Goal: Task Accomplishment & Management: Complete application form

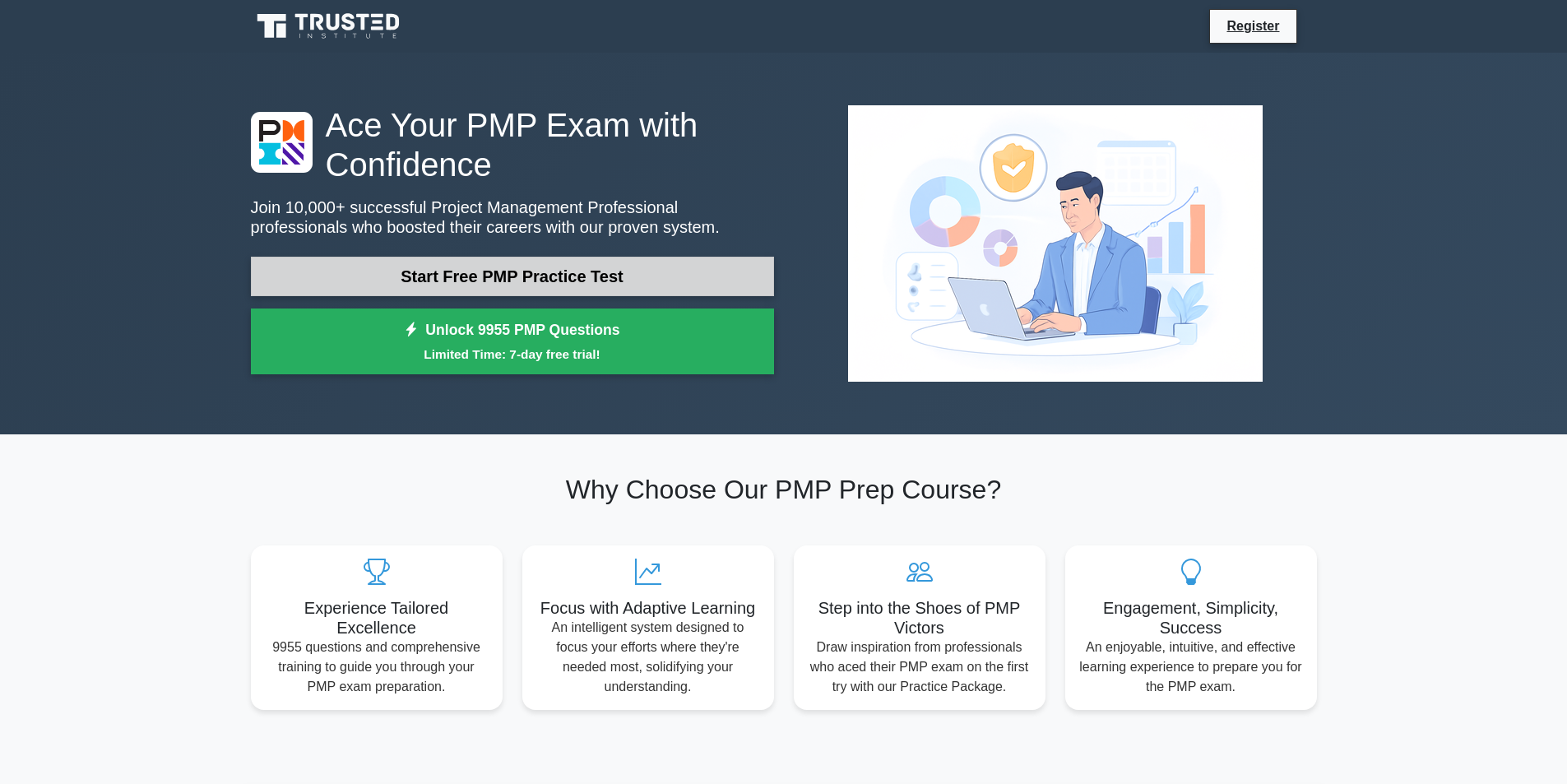
click at [626, 287] on link "Start Free PMP Practice Test" at bounding box center [512, 276] width 523 height 39
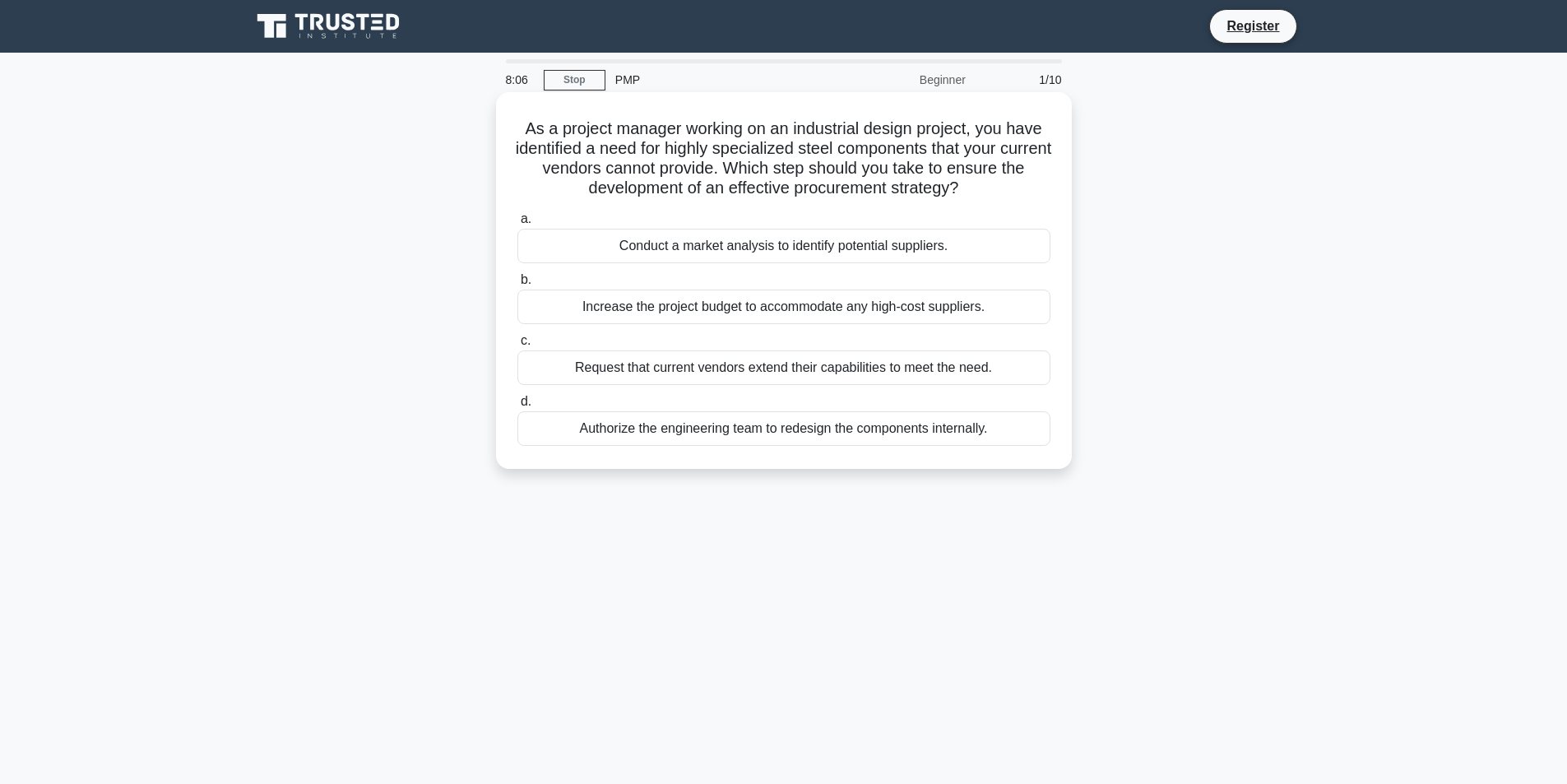
click at [755, 236] on div "Conduct a market analysis to identify potential suppliers." at bounding box center [784, 246] width 533 height 35
click at [518, 225] on input "a. Conduct a market analysis to identify potential suppliers." at bounding box center [518, 219] width 0 height 11
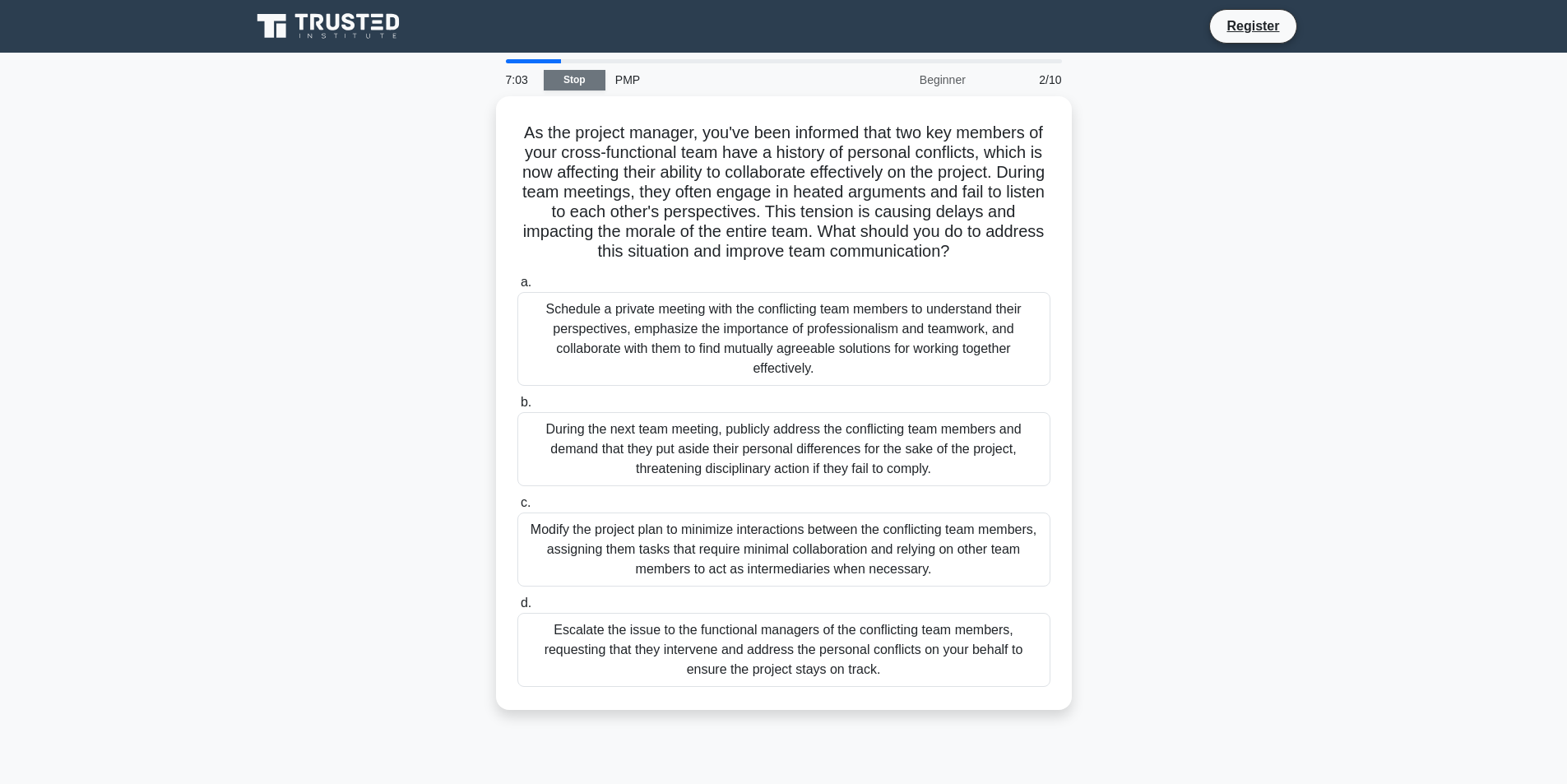
click at [581, 78] on link "Stop" at bounding box center [574, 80] width 62 height 21
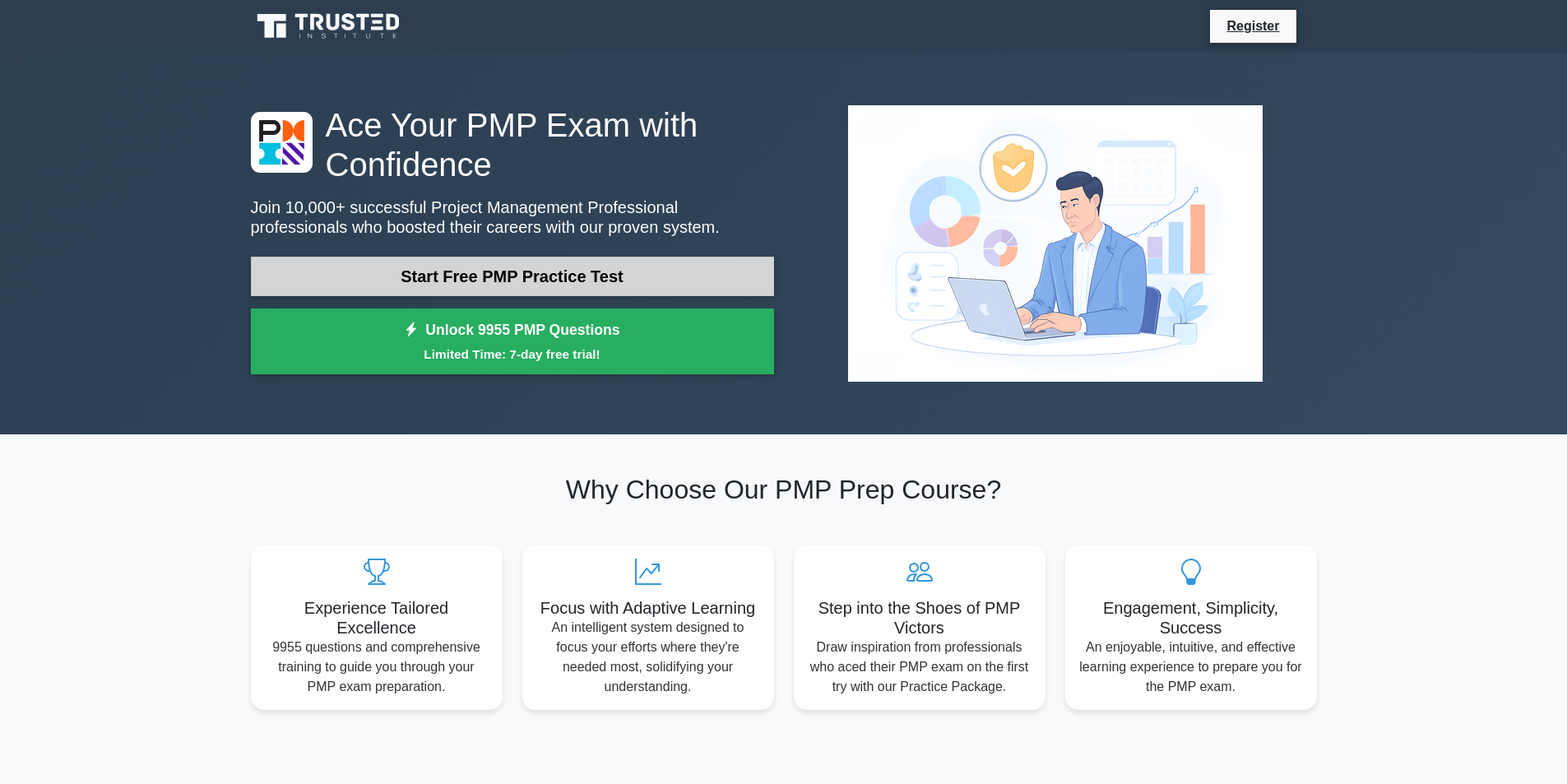
click at [552, 277] on link "Start Free PMP Practice Test" at bounding box center [512, 276] width 523 height 39
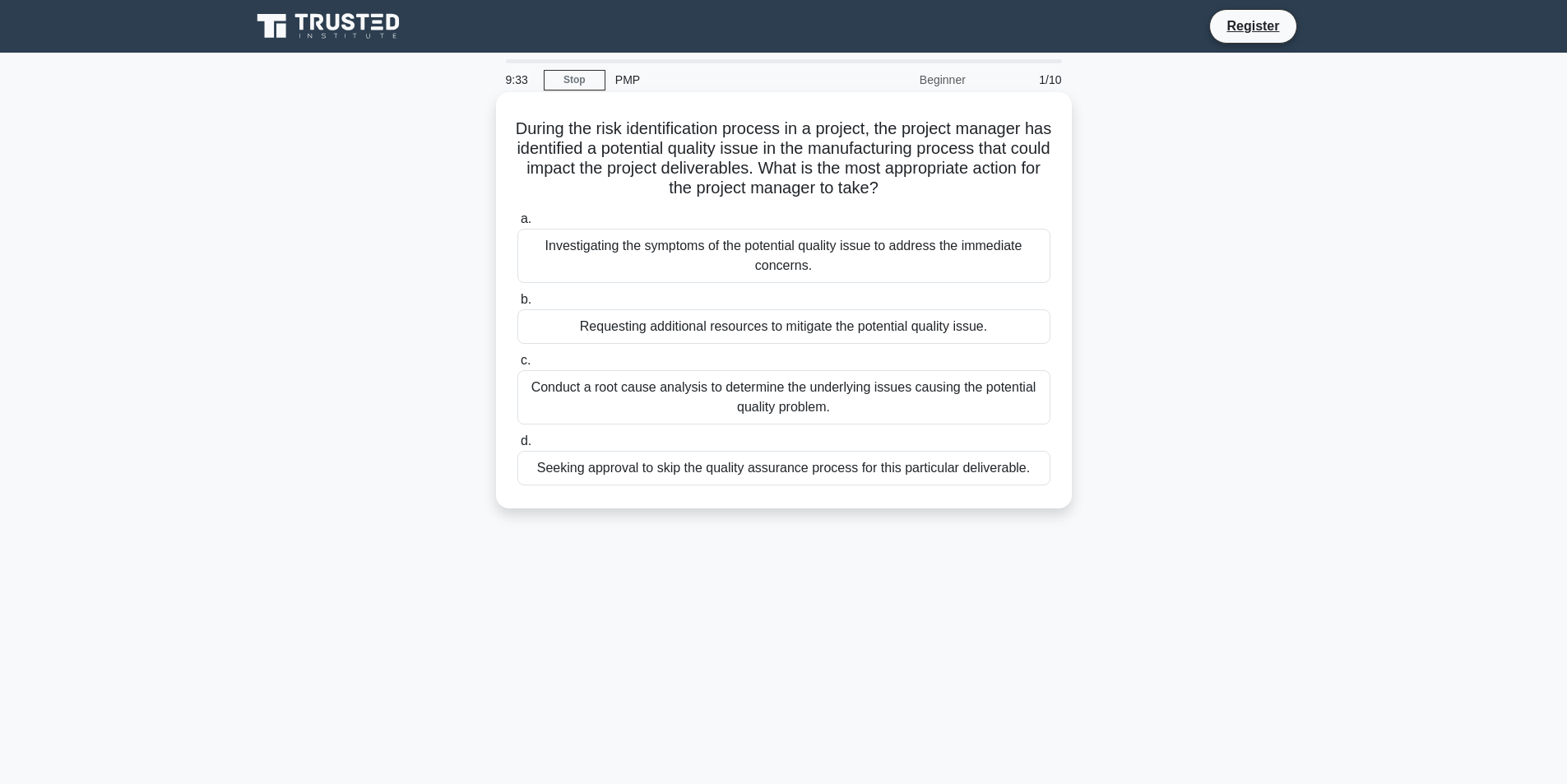
click at [847, 396] on div "Conduct a root cause analysis to determine the underlying issues causing the po…" at bounding box center [784, 396] width 533 height 54
click at [518, 366] on input "c. Conduct a root cause analysis to determine the underlying issues causing the…" at bounding box center [518, 361] width 0 height 11
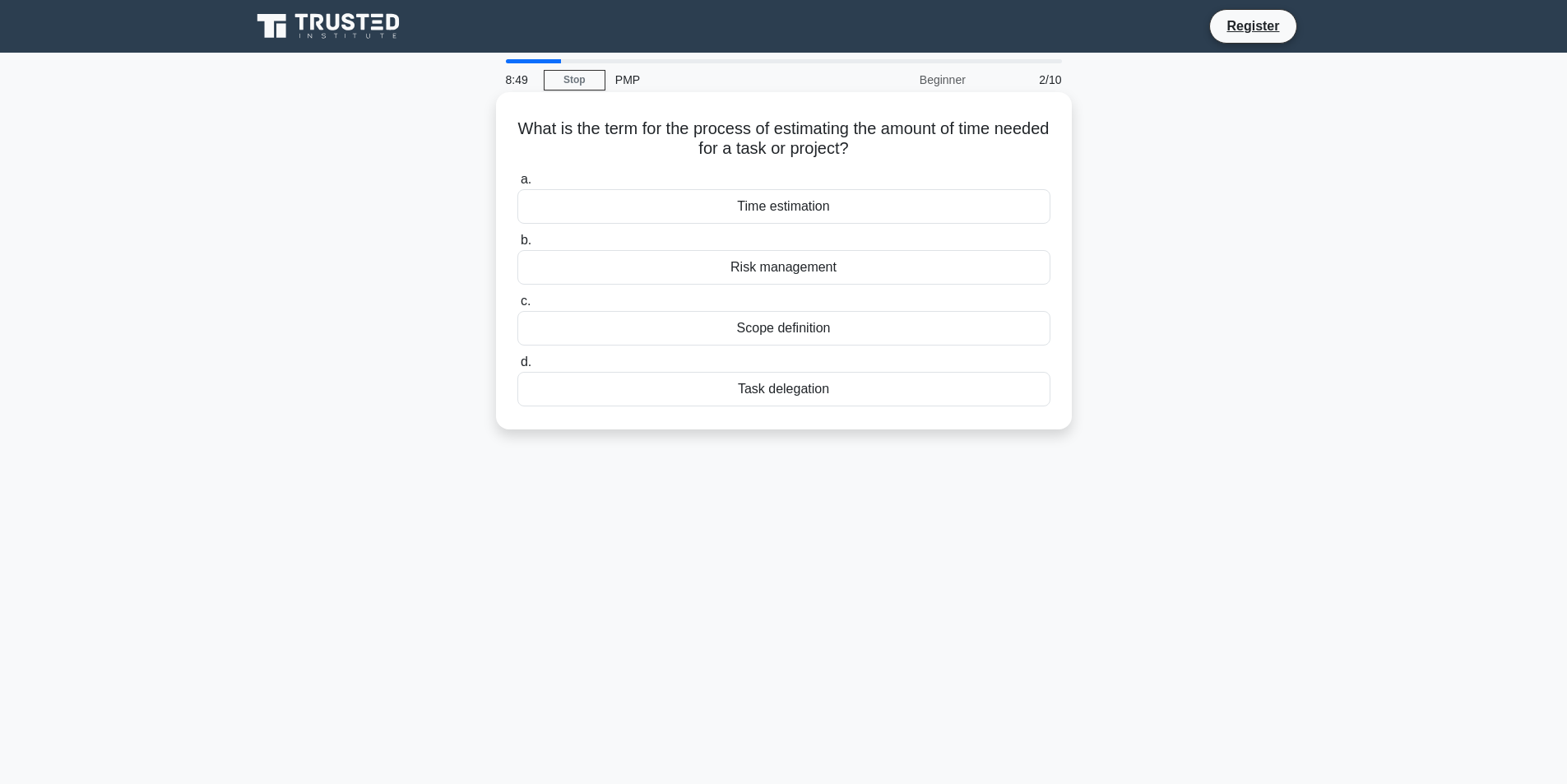
click at [778, 201] on div "Time estimation" at bounding box center [784, 206] width 533 height 35
click at [518, 185] on input "a. Time estimation" at bounding box center [518, 180] width 0 height 11
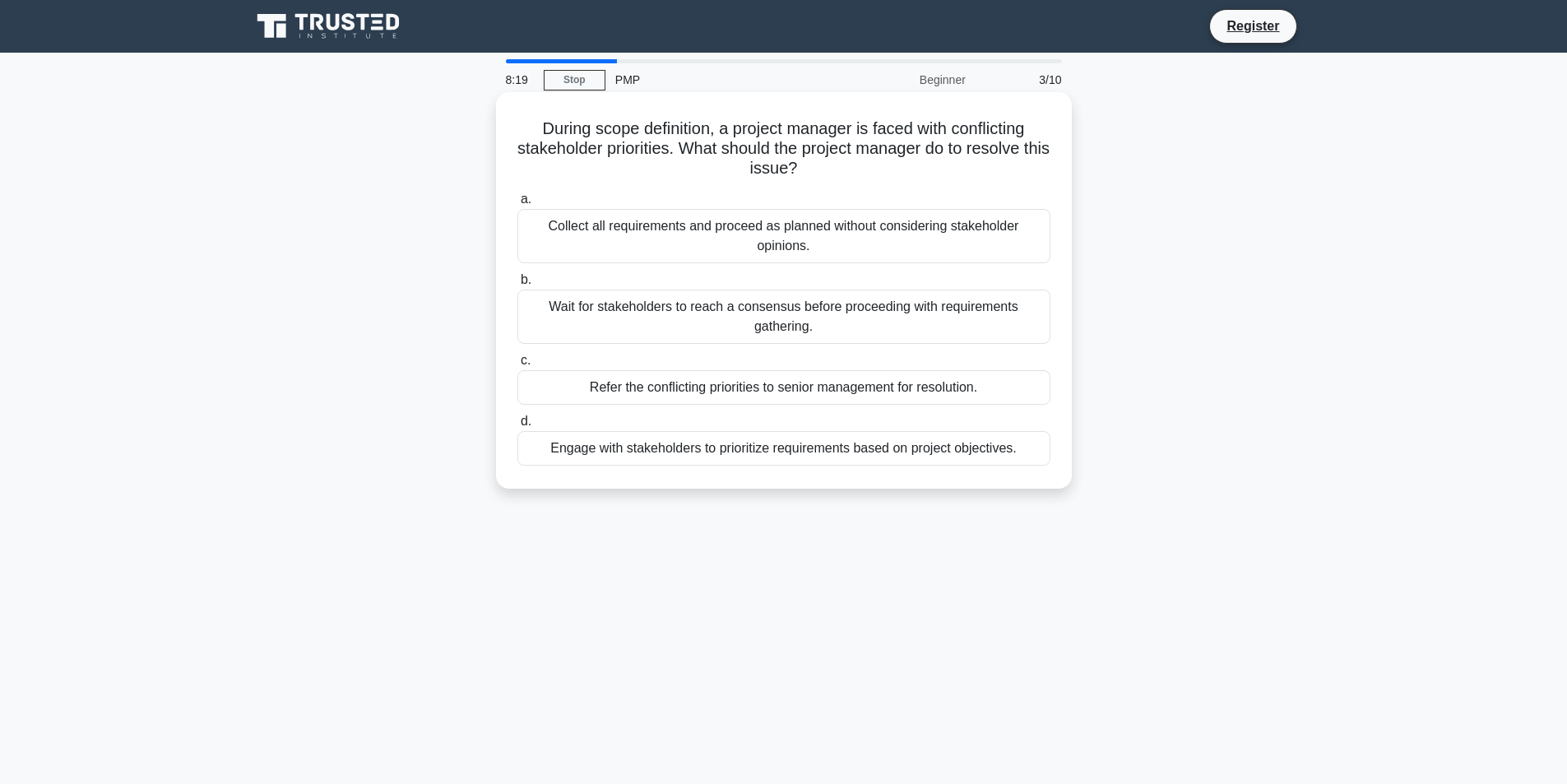
click at [1000, 452] on div "Engage with stakeholders to prioritize requirements based on project objectives." at bounding box center [784, 448] width 533 height 35
click at [518, 427] on input "d. Engage with stakeholders to prioritize requirements based on project objecti…" at bounding box center [518, 422] width 0 height 11
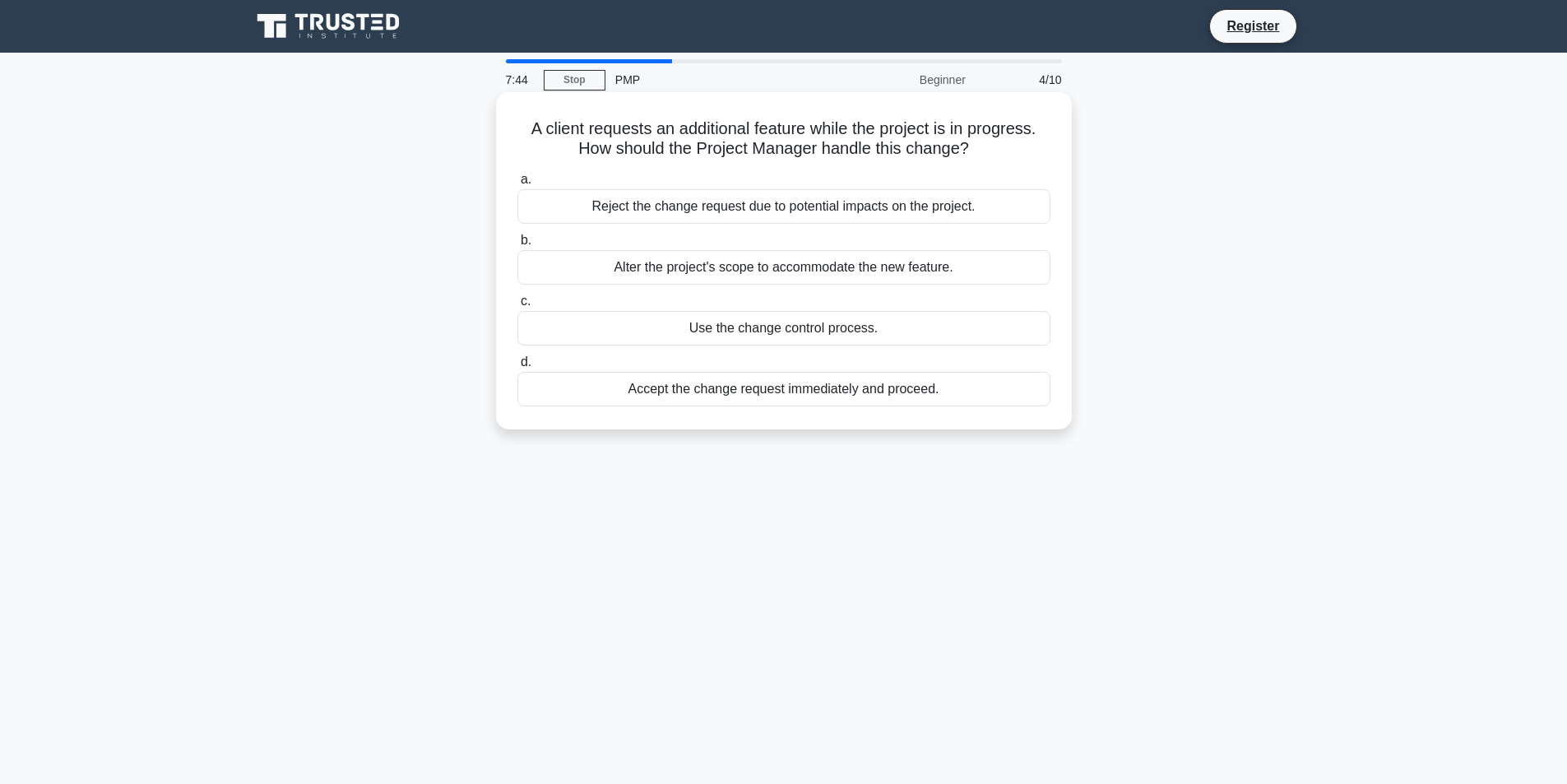
click at [761, 328] on div "Use the change control process." at bounding box center [784, 329] width 533 height 35
click at [518, 307] on input "c. Use the change control process." at bounding box center [518, 301] width 0 height 11
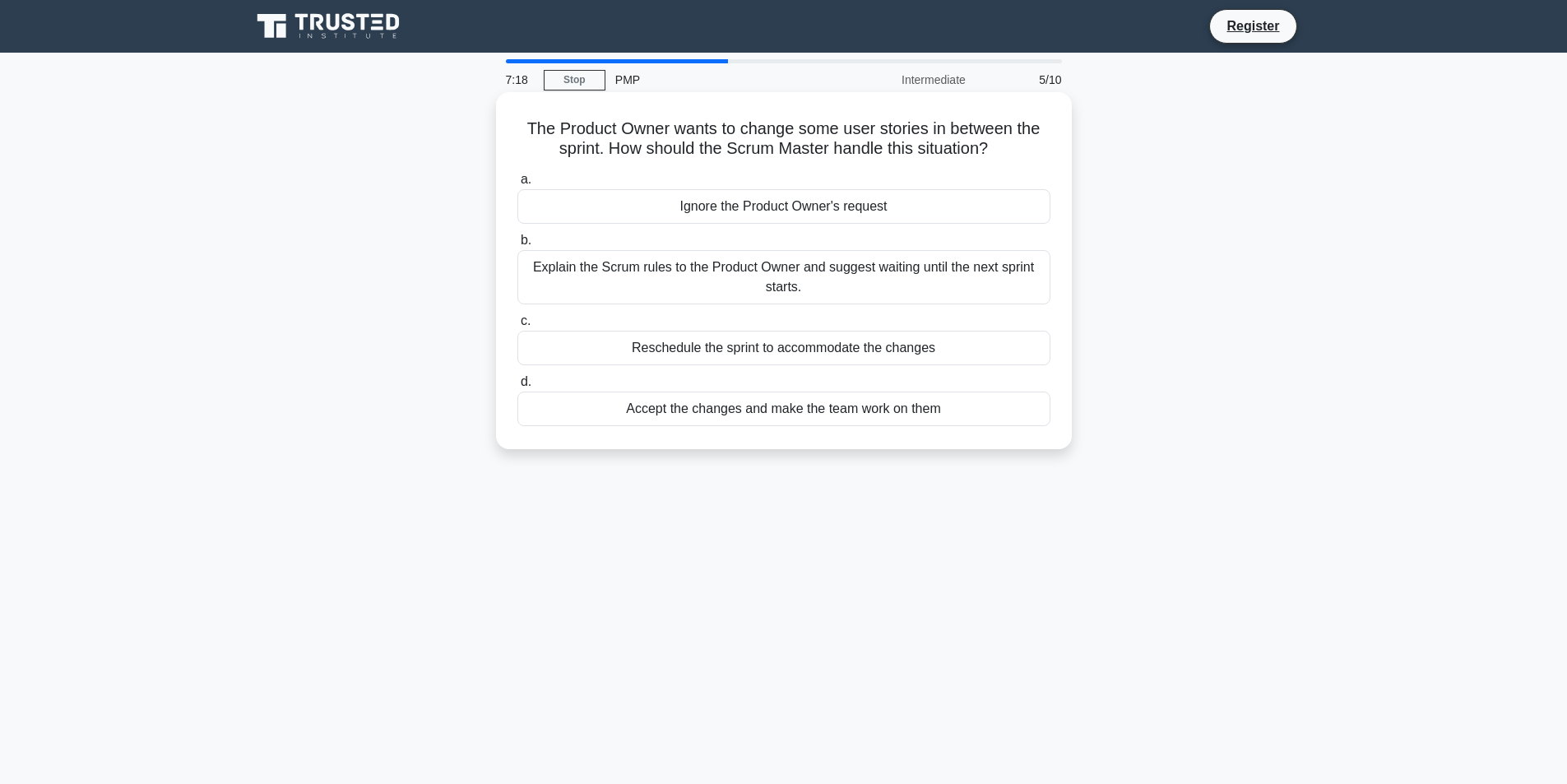
click at [865, 284] on div "Explain the Scrum rules to the Product Owner and suggest waiting until the next…" at bounding box center [784, 277] width 533 height 54
click at [518, 246] on input "b. Explain the Scrum rules to the Product Owner and suggest waiting until the n…" at bounding box center [518, 241] width 0 height 11
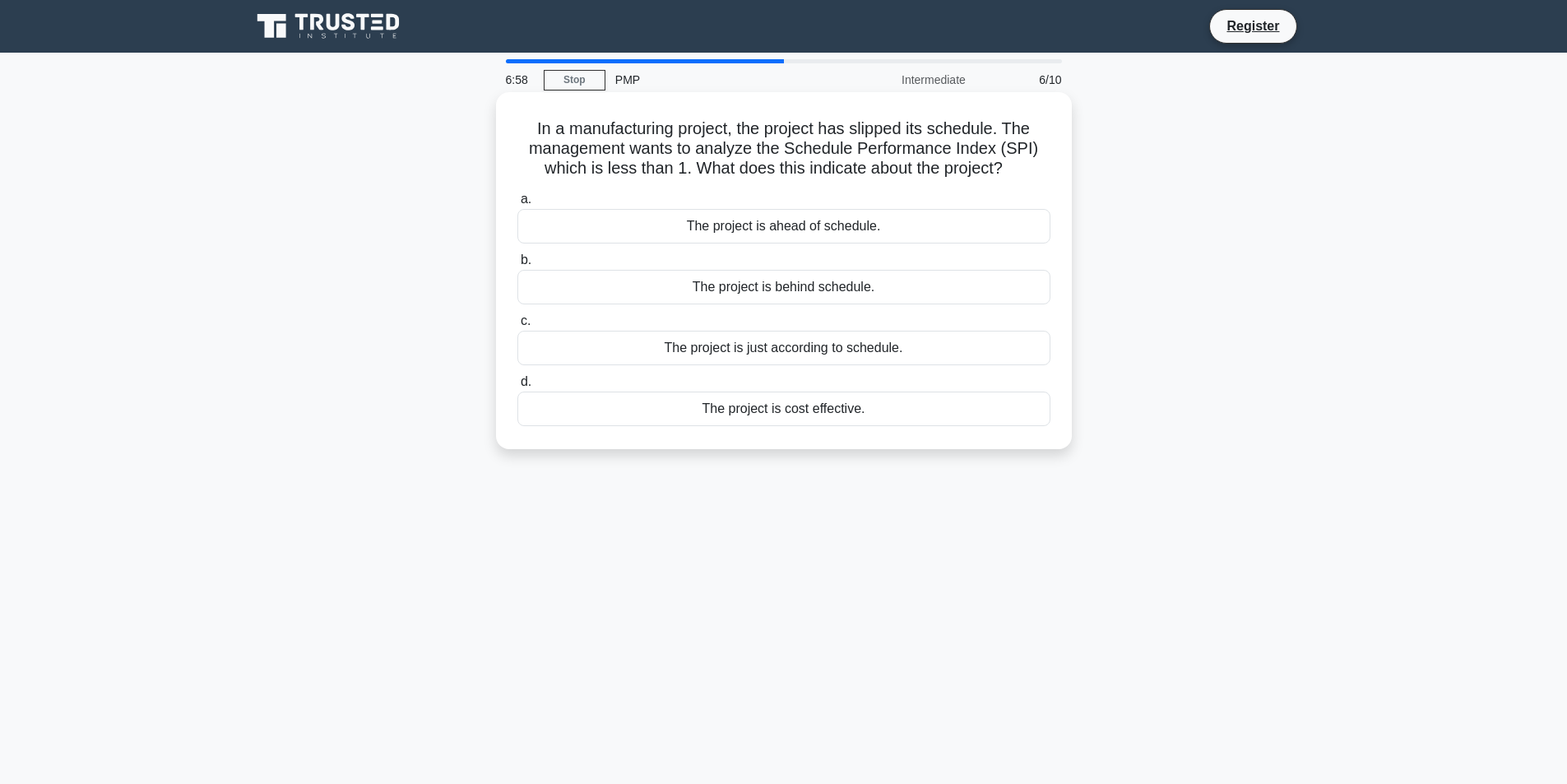
click at [812, 287] on div "The project is behind schedule." at bounding box center [784, 287] width 533 height 35
click at [518, 266] on input "b. The project is behind schedule." at bounding box center [518, 260] width 0 height 11
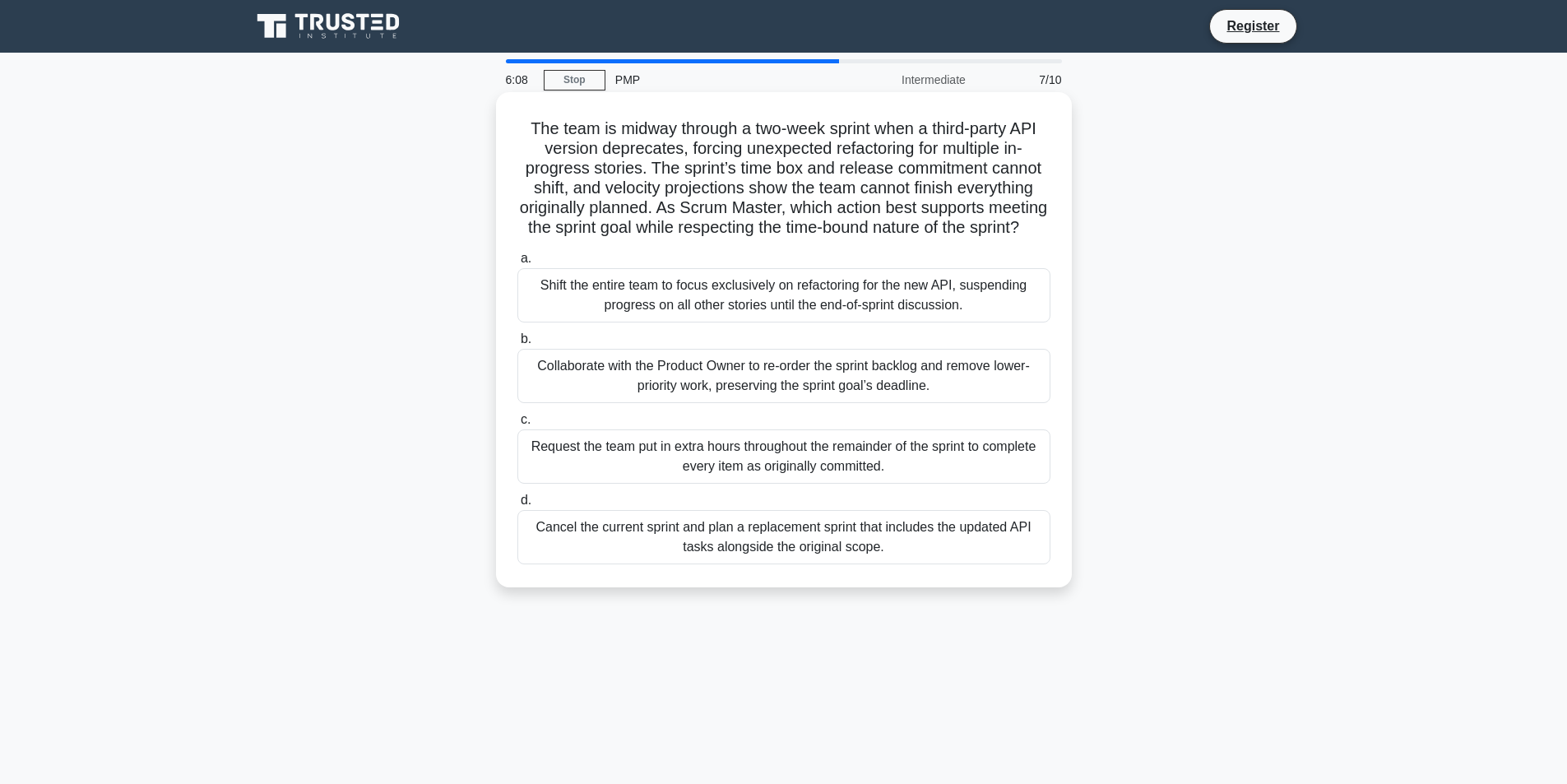
click at [850, 402] on div "Collaborate with the Product Owner to re-order the sprint backlog and remove lo…" at bounding box center [784, 375] width 533 height 54
click at [518, 344] on input "b. Collaborate with the Product Owner to re-order the sprint backlog and remove…" at bounding box center [518, 340] width 0 height 11
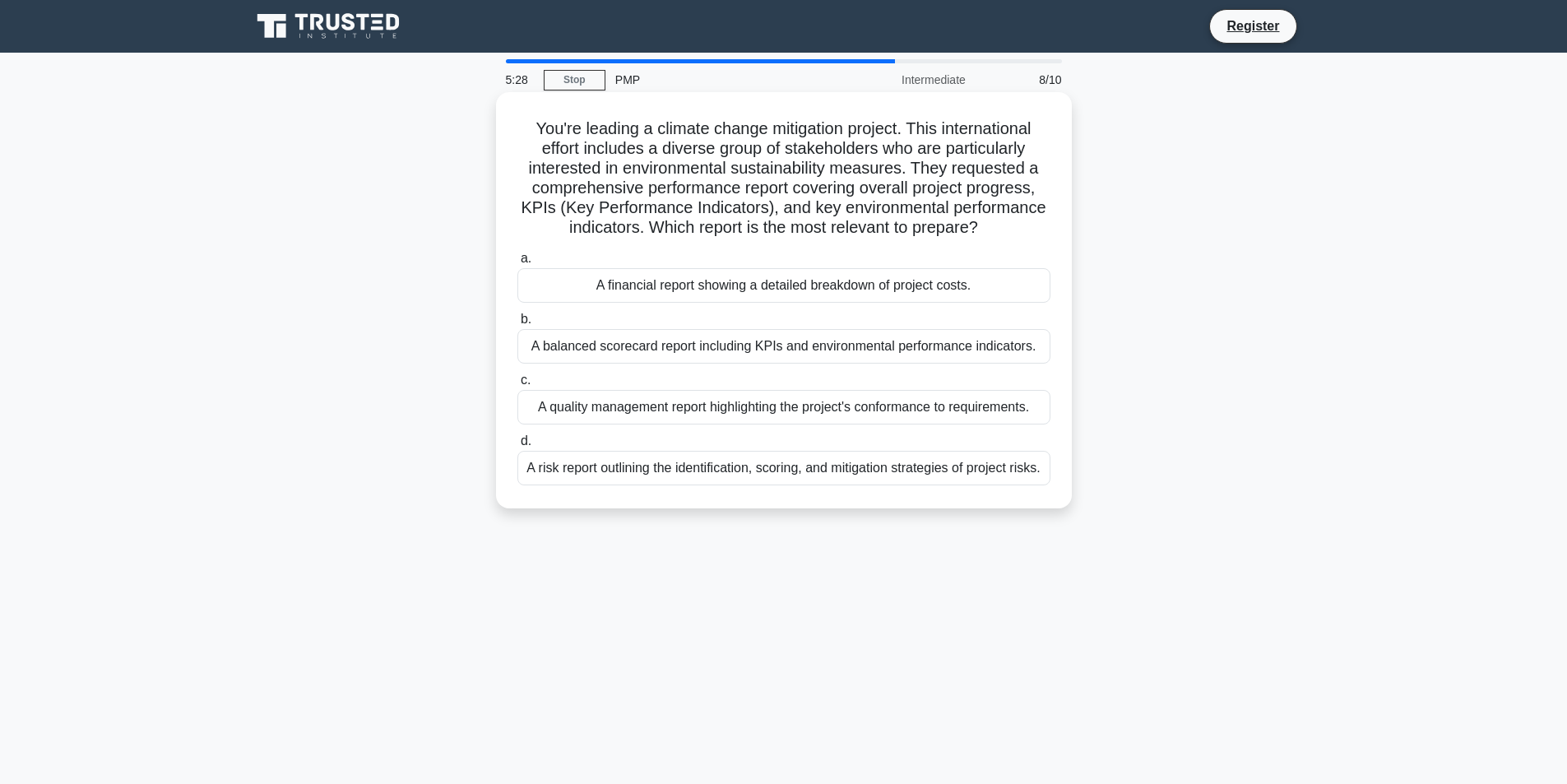
click at [886, 350] on div "A balanced scorecard report including KPIs and environmental performance indica…" at bounding box center [784, 346] width 533 height 35
click at [518, 325] on input "b. A balanced scorecard report including KPIs and environmental performance ind…" at bounding box center [518, 319] width 0 height 11
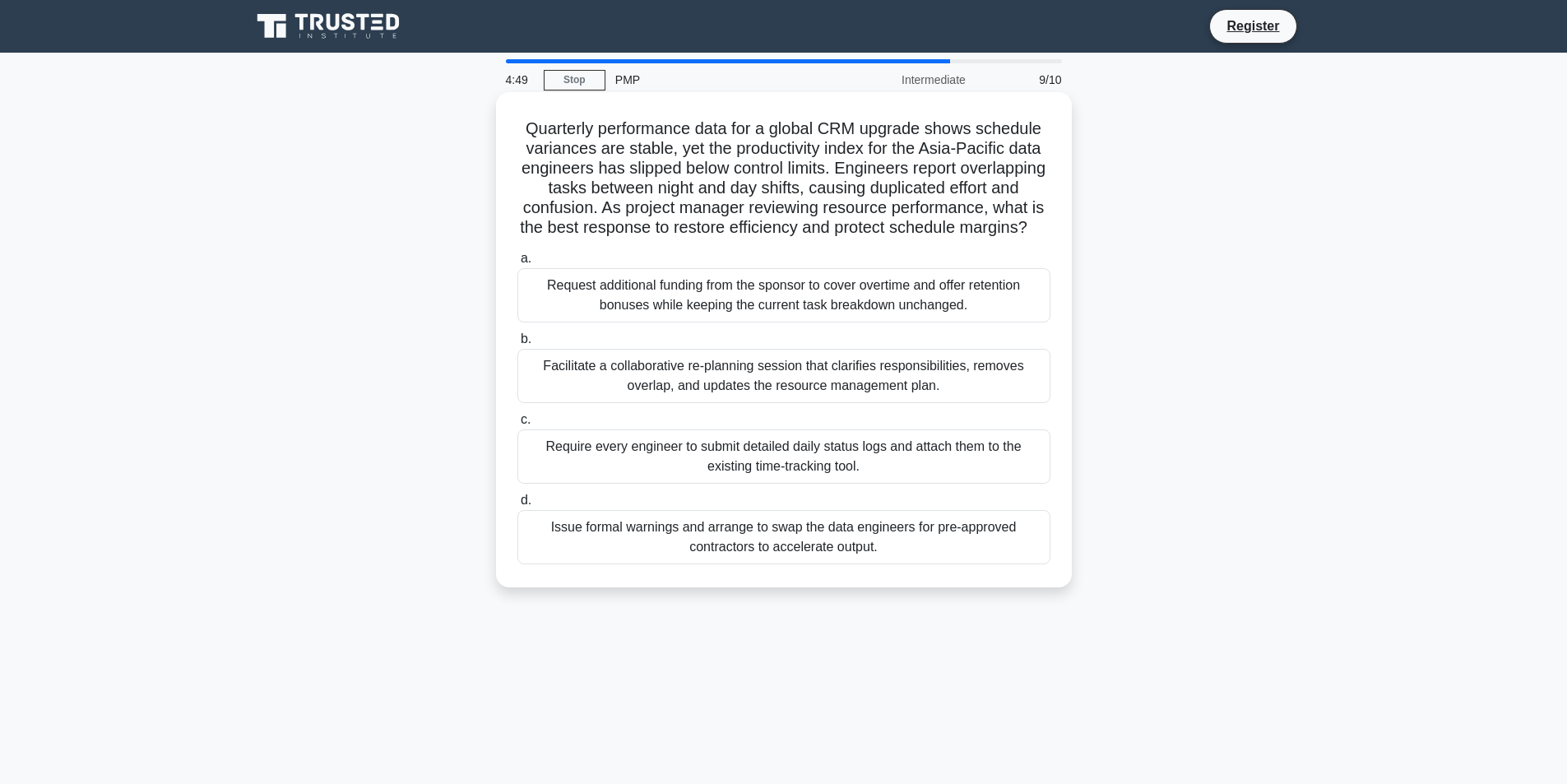
click at [953, 402] on div "Facilitate a collaborative re-planning session that clarifies responsibilities,…" at bounding box center [784, 375] width 533 height 54
click at [518, 344] on input "b. Facilitate a collaborative re-planning session that clarifies responsibiliti…" at bounding box center [518, 340] width 0 height 11
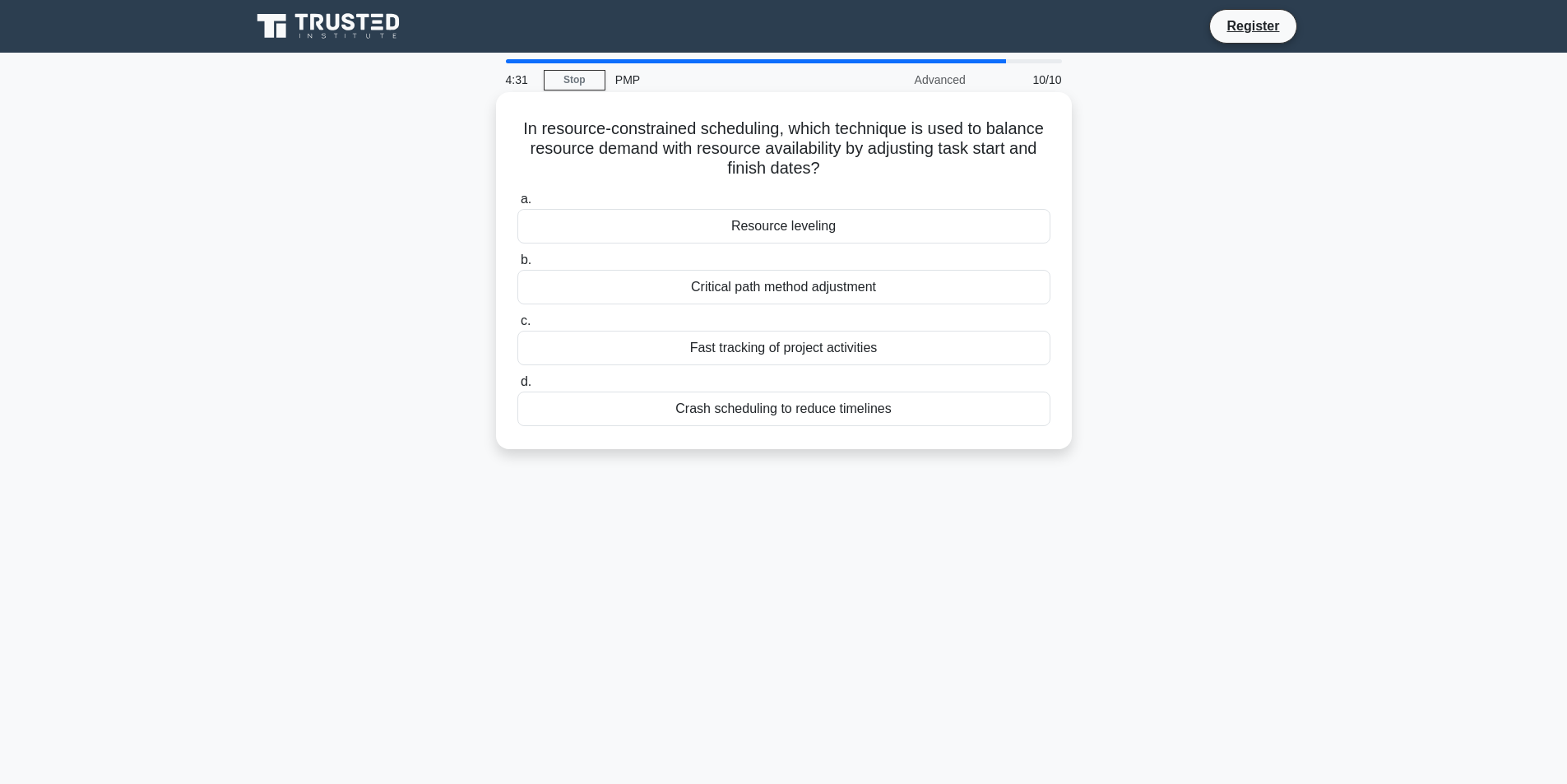
click at [854, 225] on div "Resource leveling" at bounding box center [784, 226] width 533 height 35
click at [518, 204] on input "a. Resource leveling" at bounding box center [518, 200] width 0 height 11
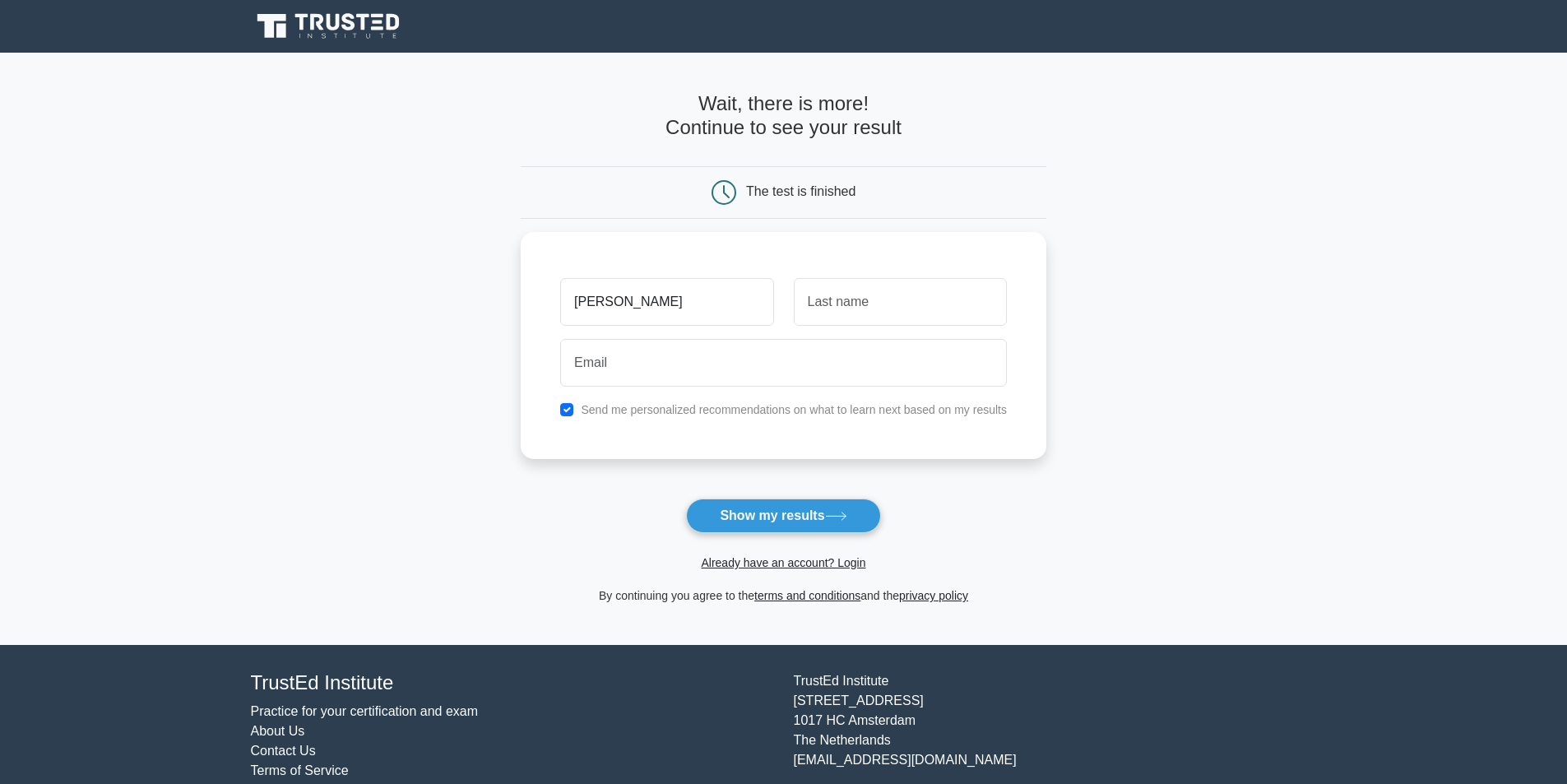
type input "[PERSON_NAME]"
type input "Auf"
click at [846, 377] on input "email" at bounding box center [783, 359] width 447 height 47
type input "hussein.auf2014@gmail.com"
click at [569, 408] on input "checkbox" at bounding box center [566, 405] width 13 height 13
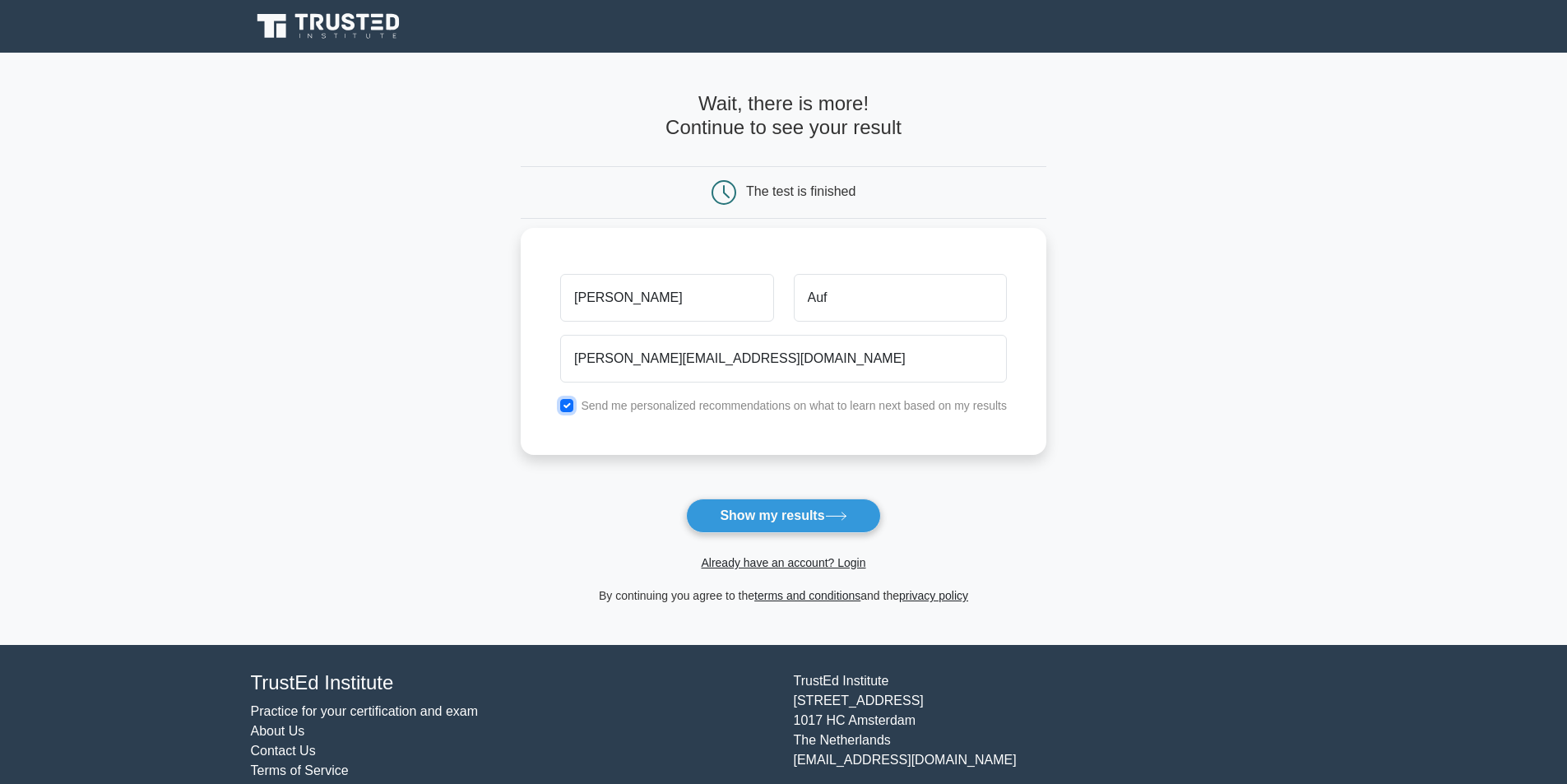
checkbox input "false"
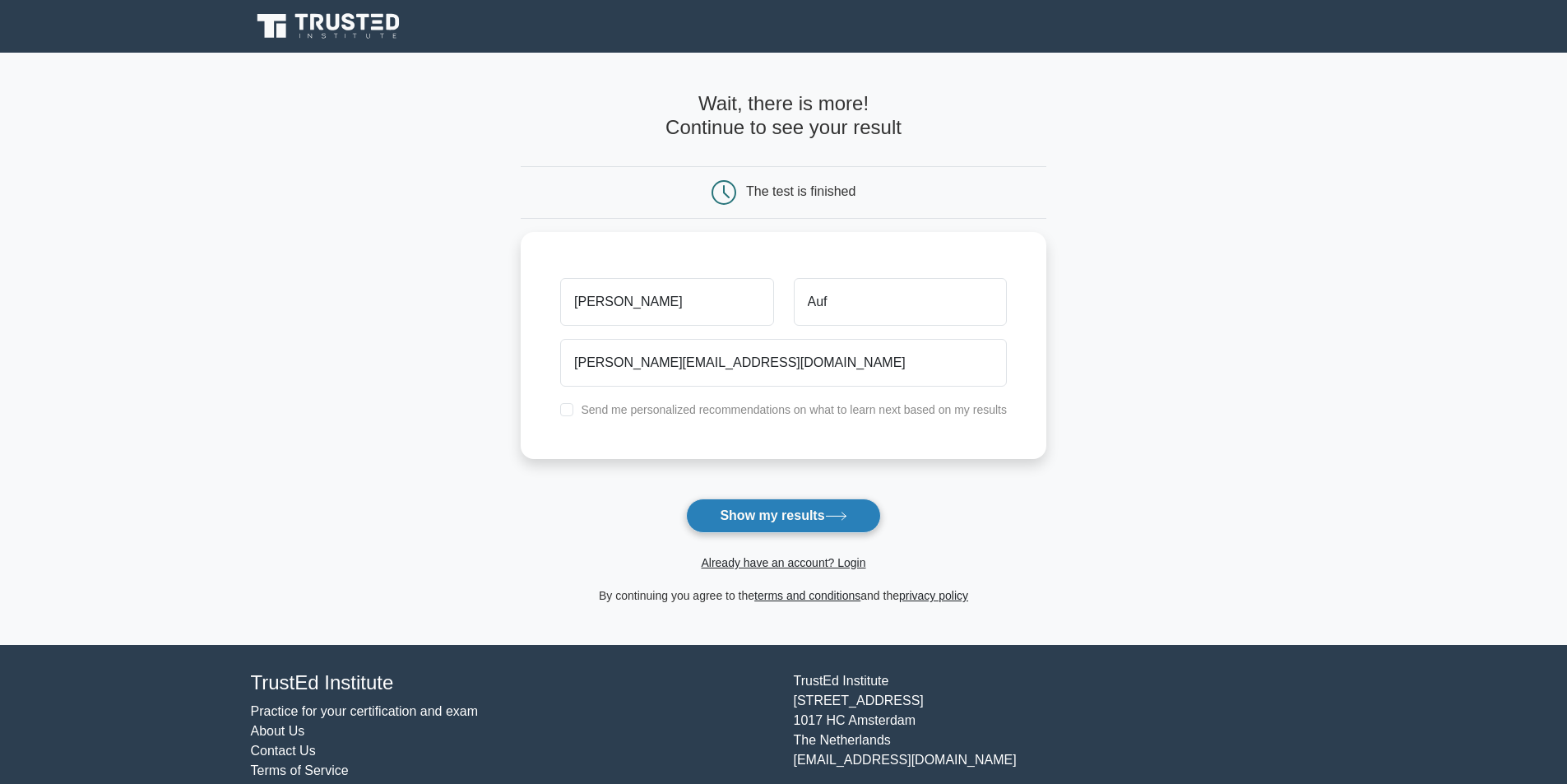
click at [798, 518] on button "Show my results" at bounding box center [783, 516] width 195 height 35
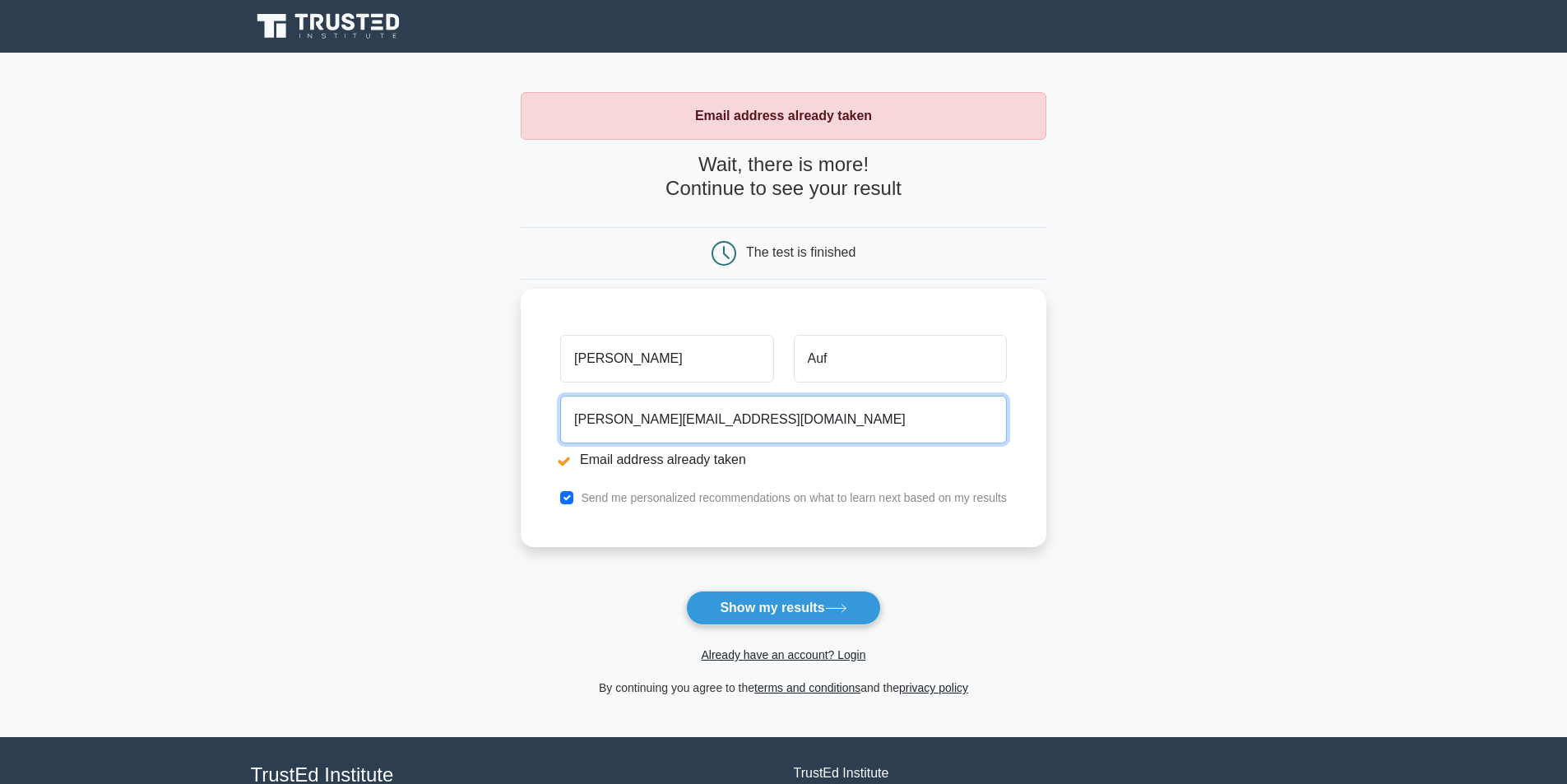
click at [774, 419] on input "[PERSON_NAME][EMAIL_ADDRESS][DOMAIN_NAME]" at bounding box center [783, 419] width 447 height 47
type input "[EMAIL_ADDRESS][DOMAIN_NAME]"
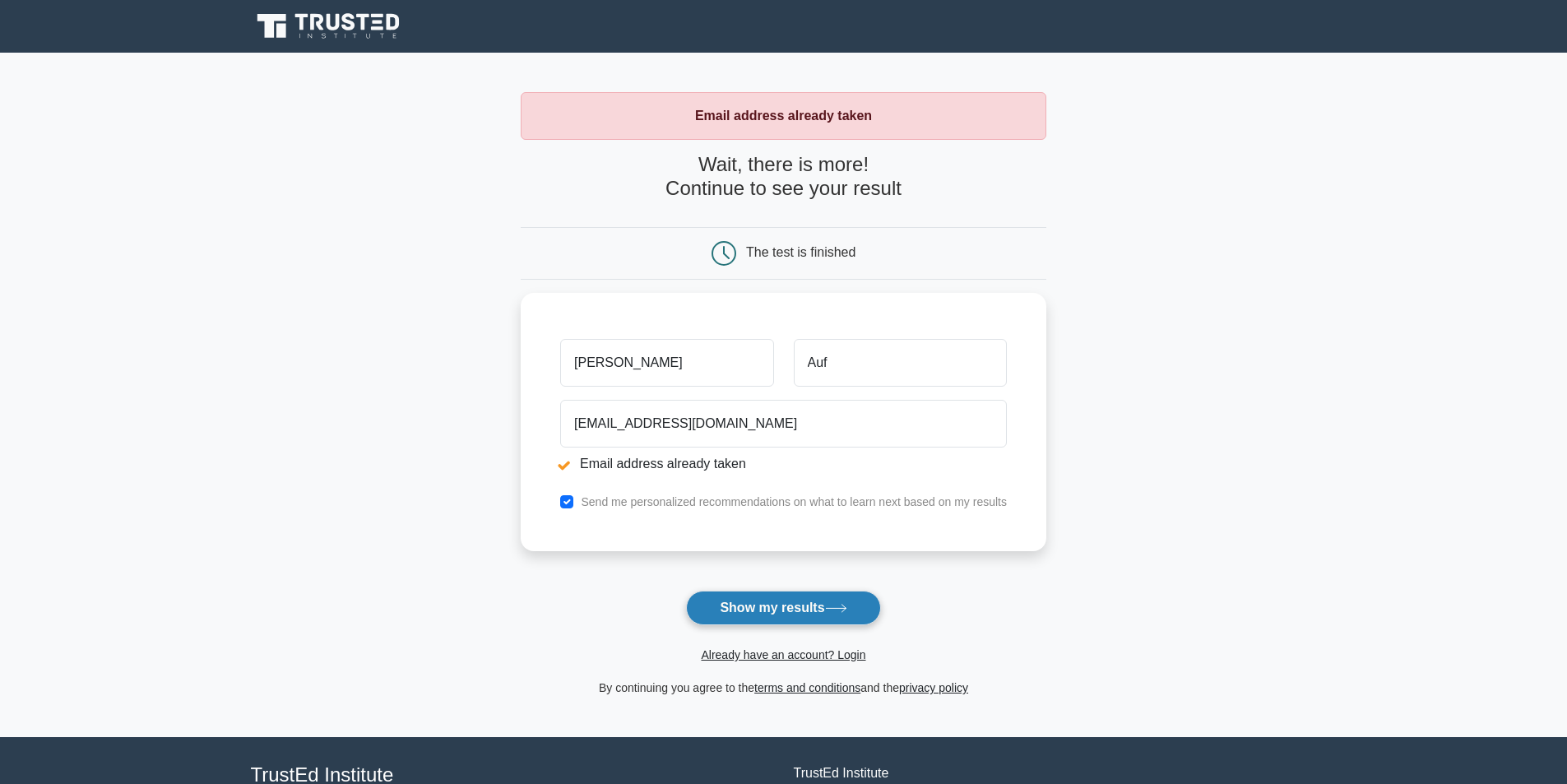
click at [787, 609] on button "Show my results" at bounding box center [783, 608] width 195 height 35
click at [657, 360] on input "[PERSON_NAME]" at bounding box center [666, 359] width 213 height 47
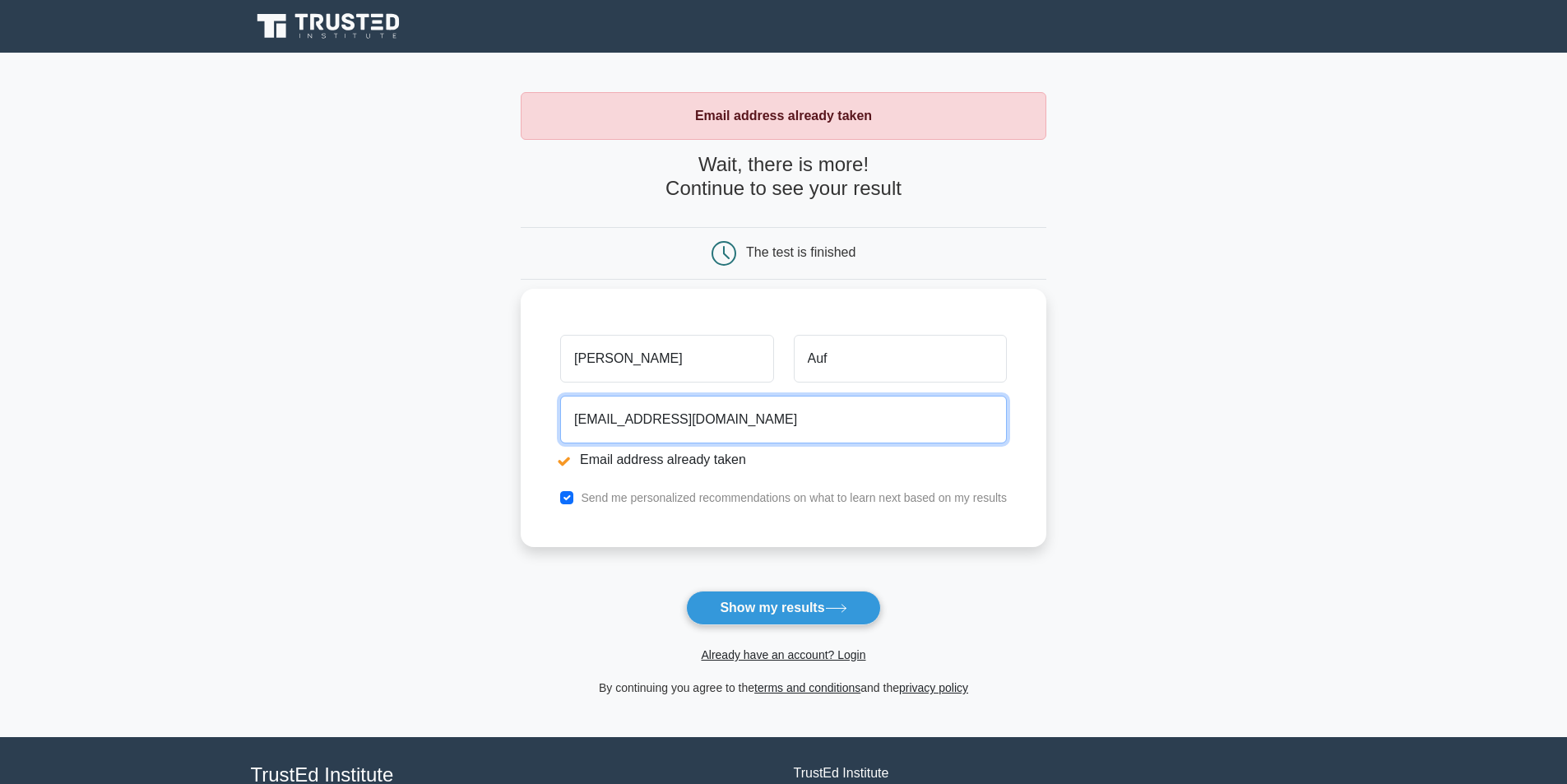
click at [680, 435] on input "[EMAIL_ADDRESS][DOMAIN_NAME]" at bounding box center [783, 419] width 447 height 47
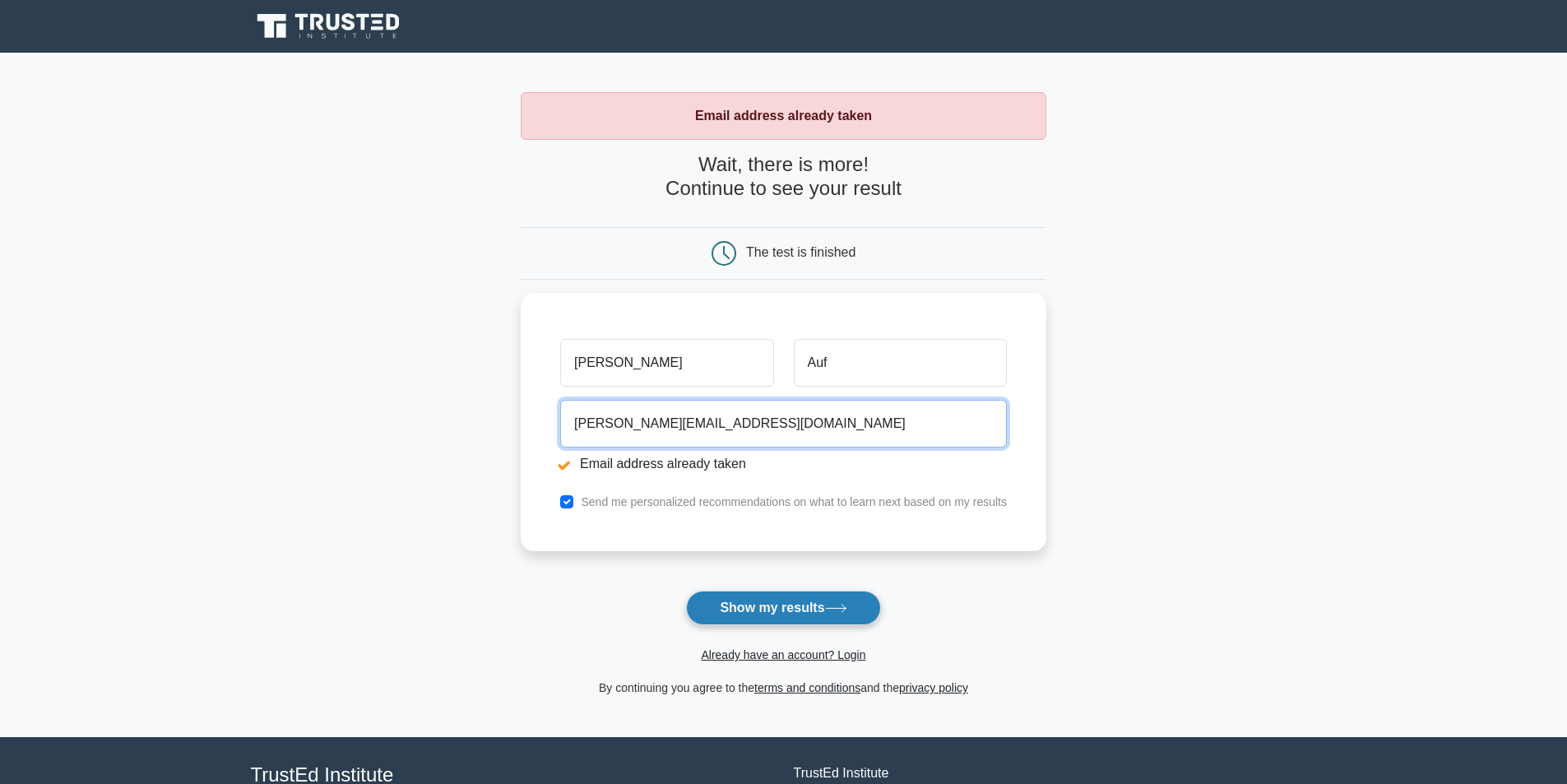
type input "[PERSON_NAME][EMAIL_ADDRESS][DOMAIN_NAME]"
click at [777, 597] on button "Show my results" at bounding box center [783, 608] width 195 height 35
click at [772, 423] on input "hauf@apcc-sa.com" at bounding box center [783, 419] width 447 height 47
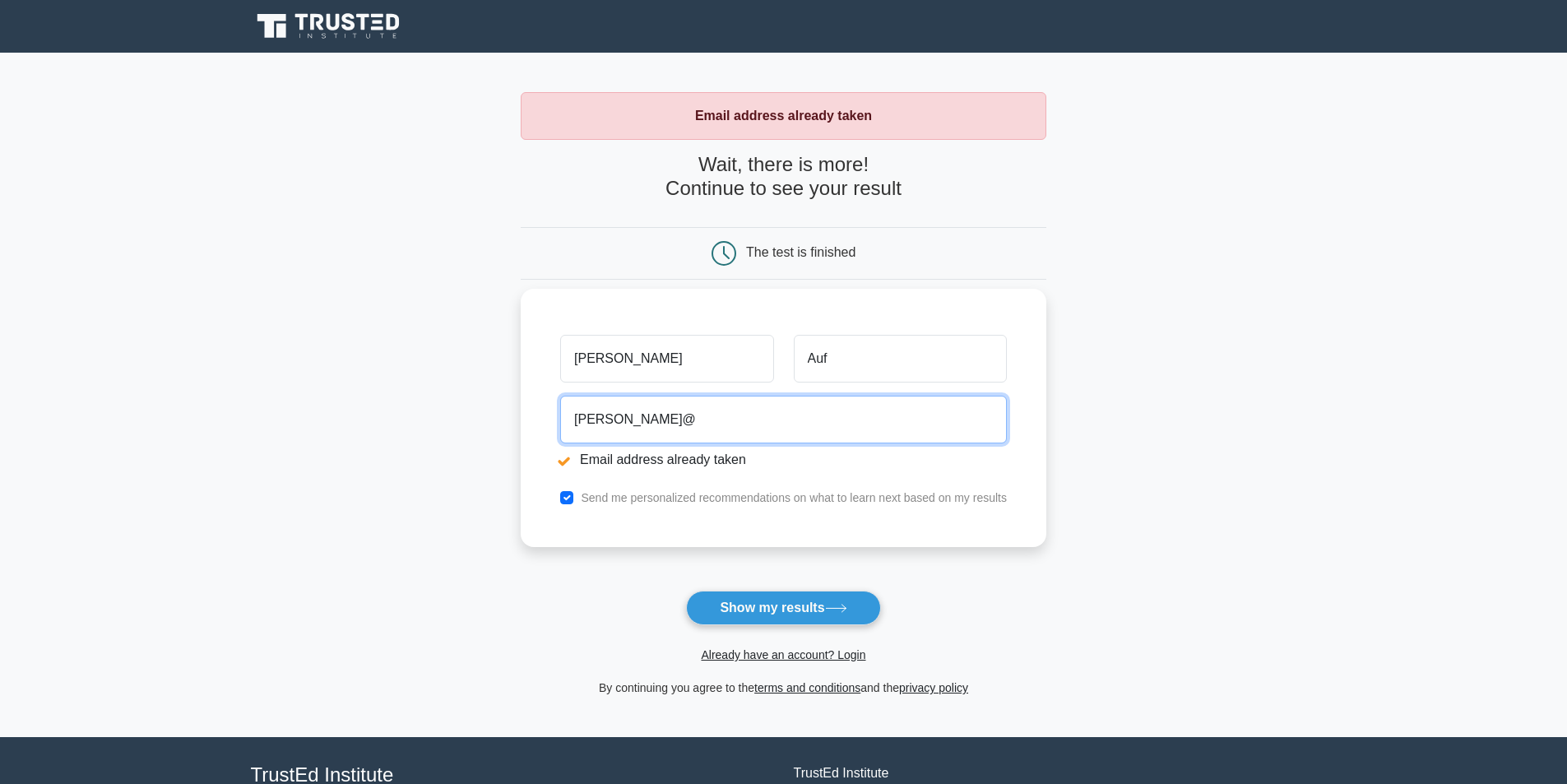
type input "hauf@andlusiat.com"
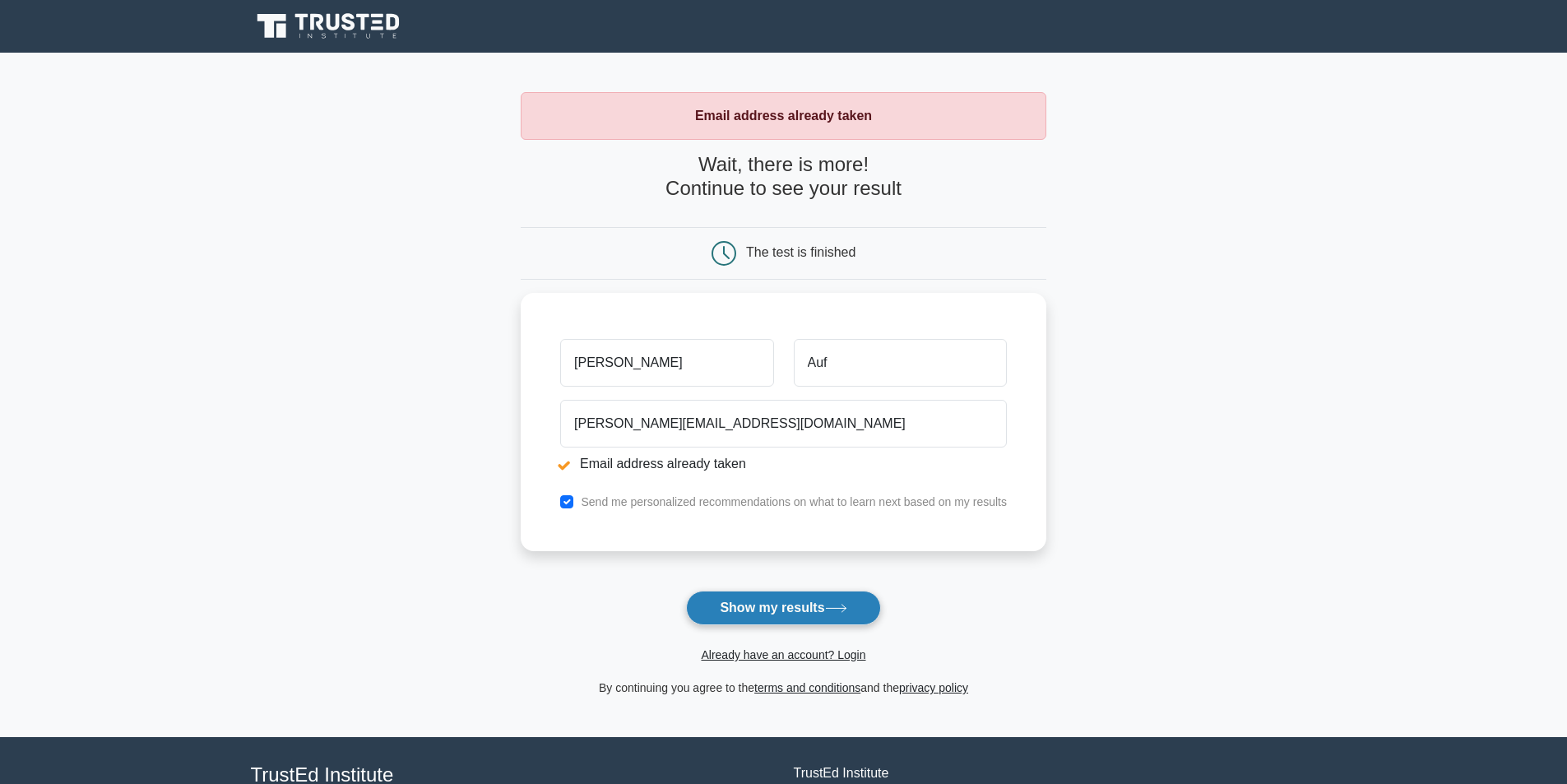
click at [791, 604] on button "Show my results" at bounding box center [783, 608] width 195 height 35
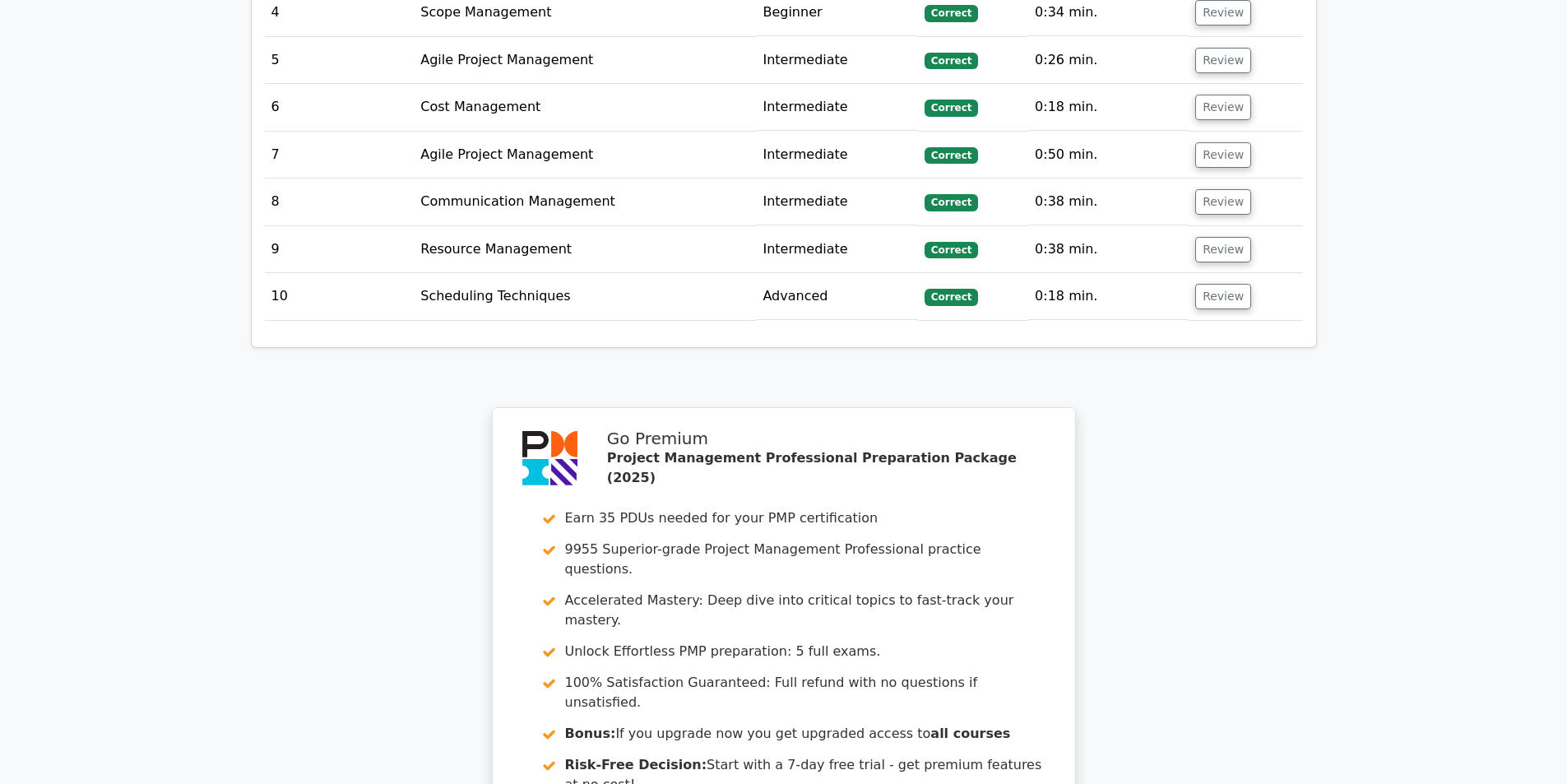
scroll to position [2796, 0]
